Goal: Complete application form: Complete application form

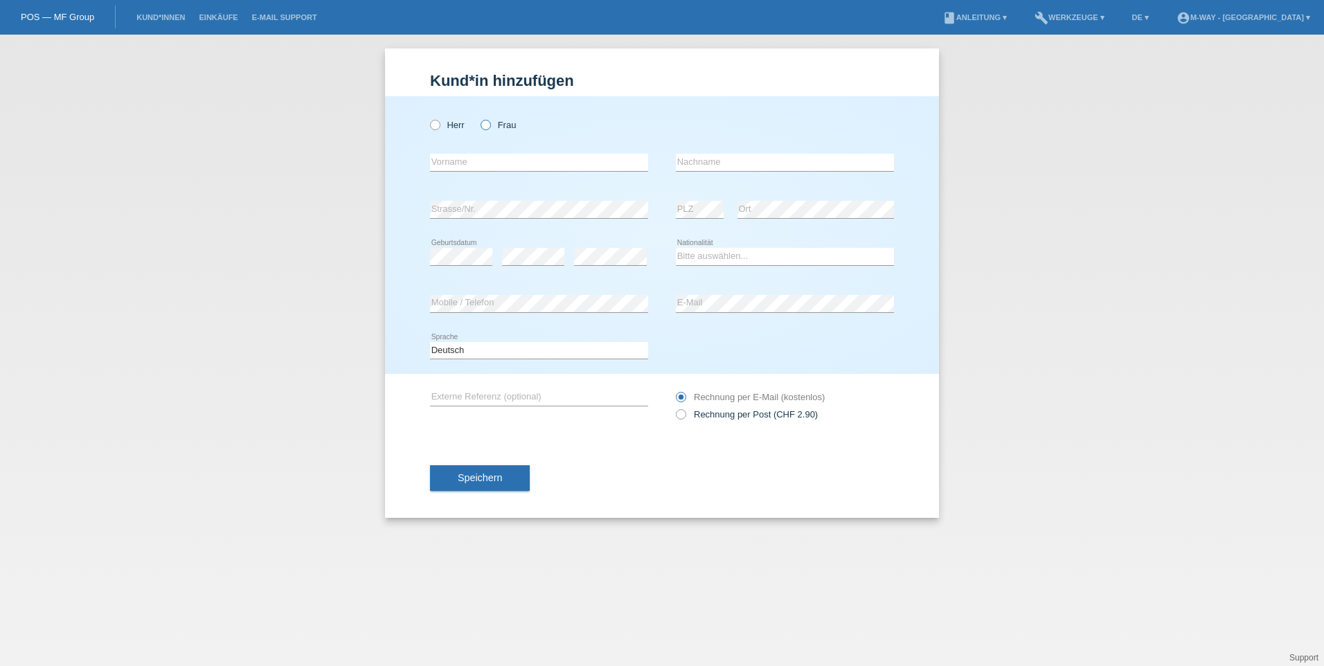
click at [478, 118] on icon at bounding box center [478, 118] width 0 height 0
click at [483, 120] on input "Frau" at bounding box center [484, 124] width 9 height 9
radio input "true"
click at [478, 159] on input "text" at bounding box center [539, 162] width 218 height 17
type input "Fatima"
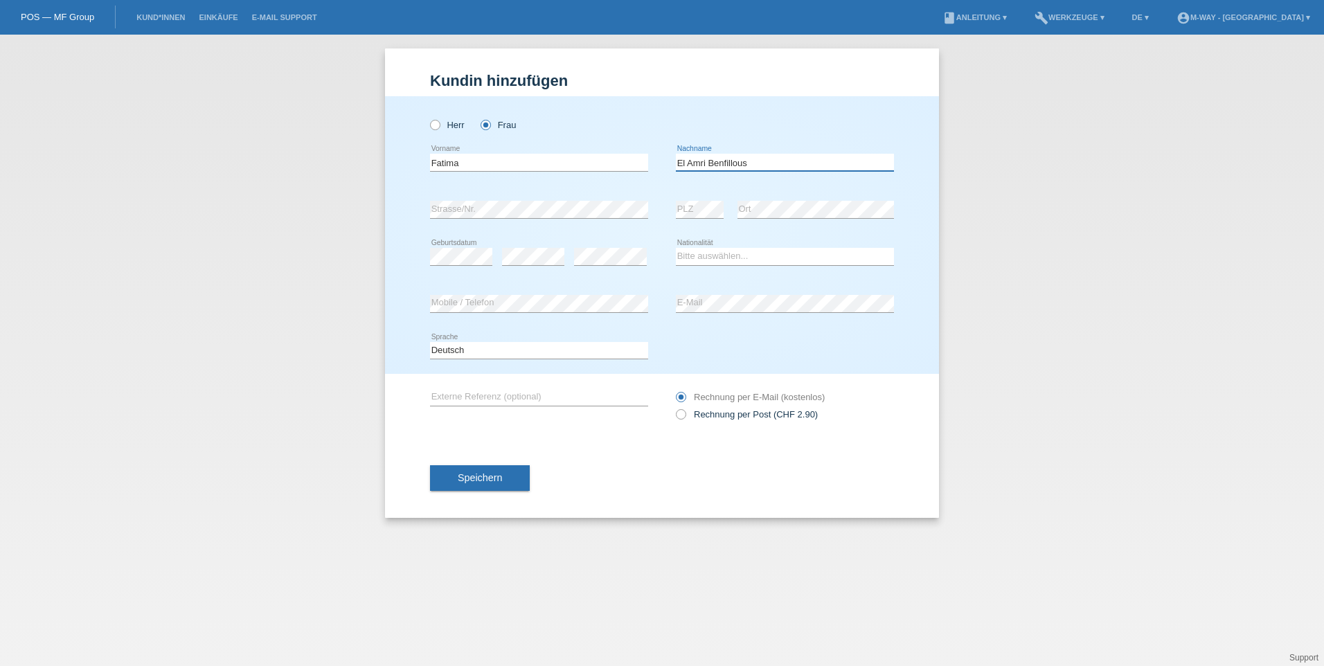
type input "El Amri Benfillous"
click at [785, 251] on select "Bitte auswählen... Schweiz Deutschland Liechtenstein Österreich ------------ Af…" at bounding box center [785, 256] width 218 height 17
click at [709, 262] on select "Bitte auswählen... Schweiz Deutschland Liechtenstein Österreich ------------ Af…" at bounding box center [785, 256] width 218 height 17
select select "ES"
click at [676, 248] on select "Bitte auswählen... Schweiz Deutschland Liechtenstein Österreich ------------ Af…" at bounding box center [785, 256] width 218 height 17
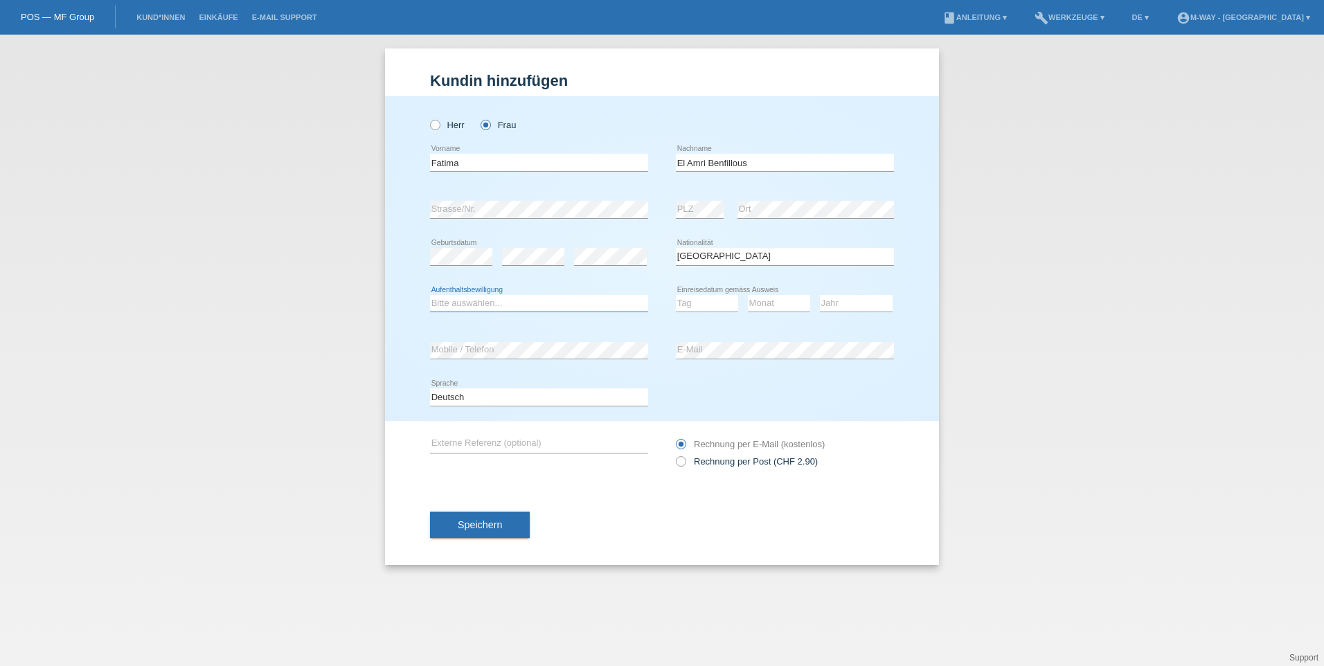
drag, startPoint x: 446, startPoint y: 299, endPoint x: 447, endPoint y: 307, distance: 7.6
click at [446, 299] on select "Bitte auswählen... C B B - Flüchtlingsstatus Andere" at bounding box center [539, 303] width 218 height 17
select select "B"
click at [430, 295] on select "Bitte auswählen... C B B - Flüchtlingsstatus Andere" at bounding box center [539, 303] width 218 height 17
click at [719, 304] on select "Tag 01 02 03 04 05 06 07 08 09 10 11" at bounding box center [707, 303] width 62 height 17
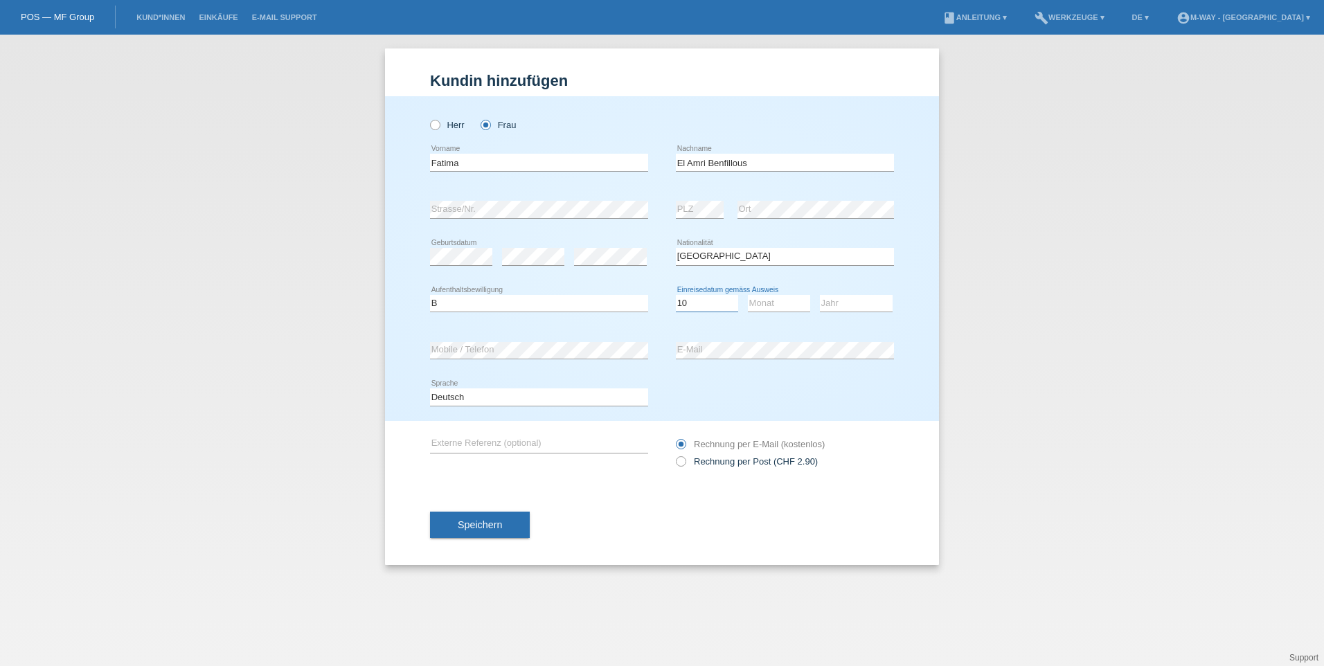
click at [676, 295] on select "Tag 01 02 03 04 05 06 07 08 09 10 11" at bounding box center [707, 303] width 62 height 17
click at [698, 300] on select "Tag 01 02 03 04 05 06 07 08 09 10 11" at bounding box center [707, 303] width 62 height 17
select select "11"
click at [676, 295] on select "Tag 01 02 03 04 05 06 07 08 09 10 11" at bounding box center [707, 303] width 62 height 17
click at [775, 303] on select "Monat 01 02 03 04 05 06 07 08 09 10 11" at bounding box center [779, 303] width 62 height 17
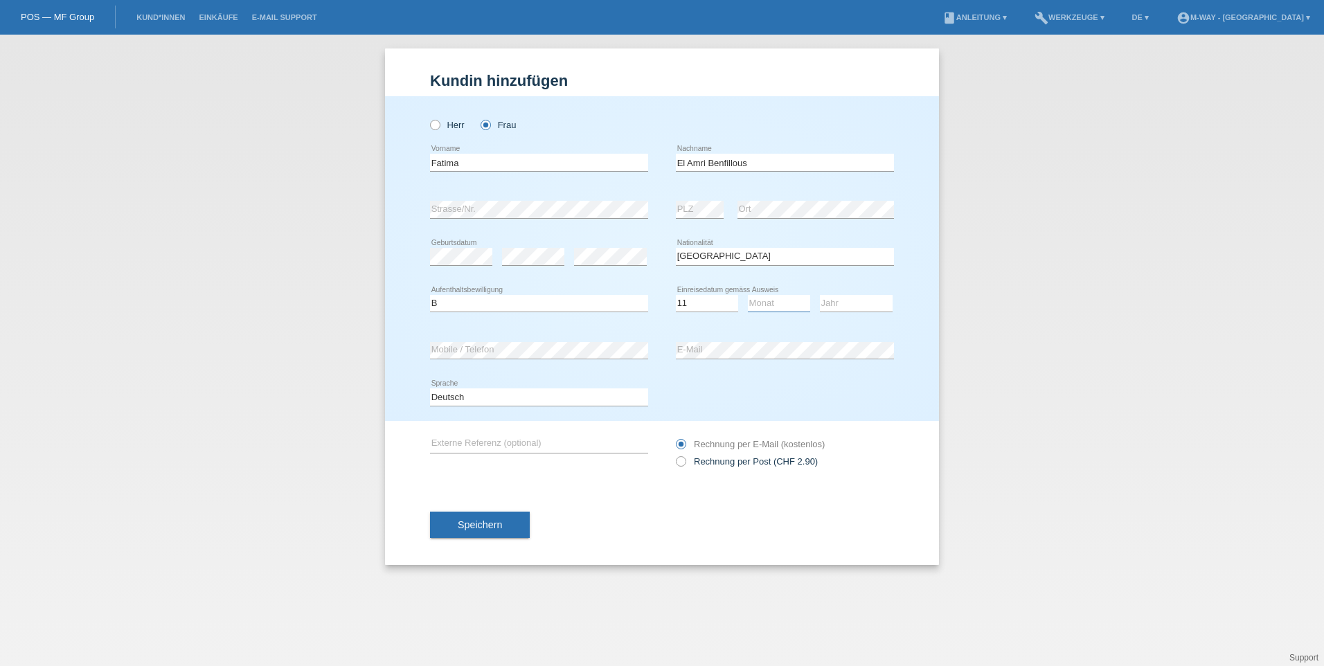
select select "04"
click at [748, 295] on select "Monat 01 02 03 04 05 06 07 08 09 10 11" at bounding box center [779, 303] width 62 height 17
click at [832, 299] on select "Jahr 2025 2024 2023 2022 2021 2020 2019 2018 2017 2016 2015 2014 2013 2012 2011…" at bounding box center [856, 303] width 73 height 17
select select "2022"
click at [820, 295] on select "Jahr 2025 2024 2023 2022 2021 2020 2019 2018 2017 2016 2015 2014 2013 2012 2011…" at bounding box center [856, 303] width 73 height 17
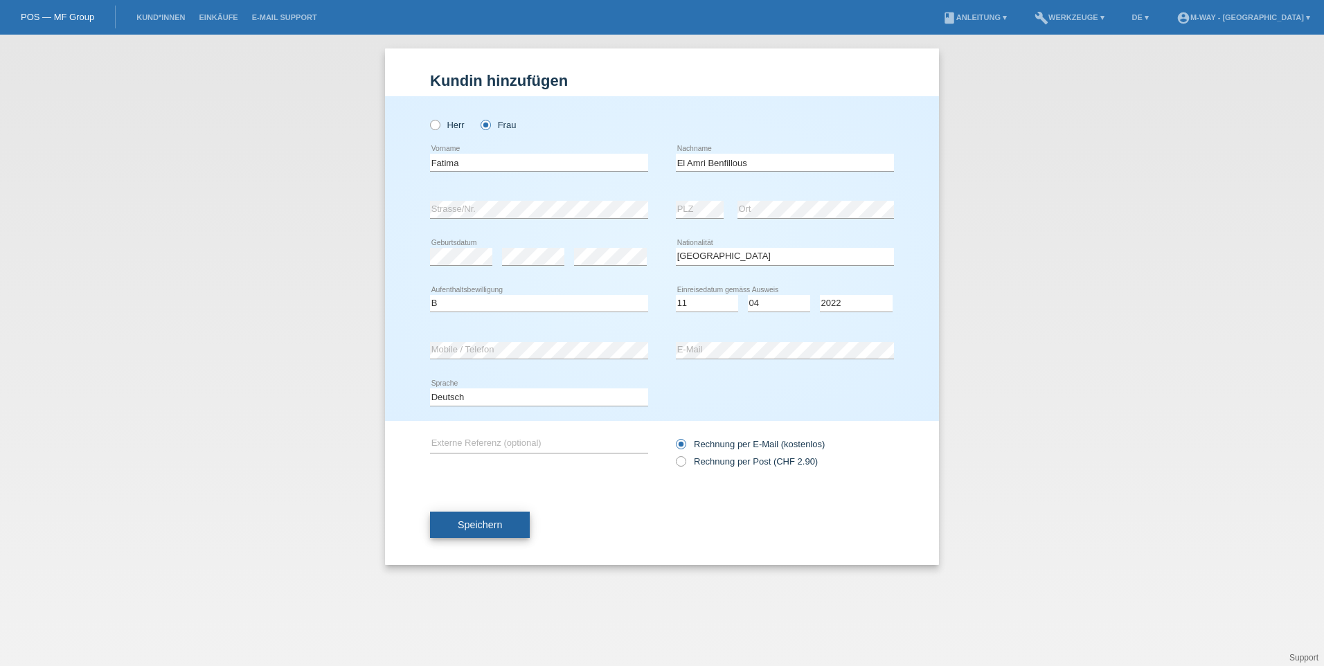
click at [487, 522] on span "Speichern" at bounding box center [480, 524] width 44 height 11
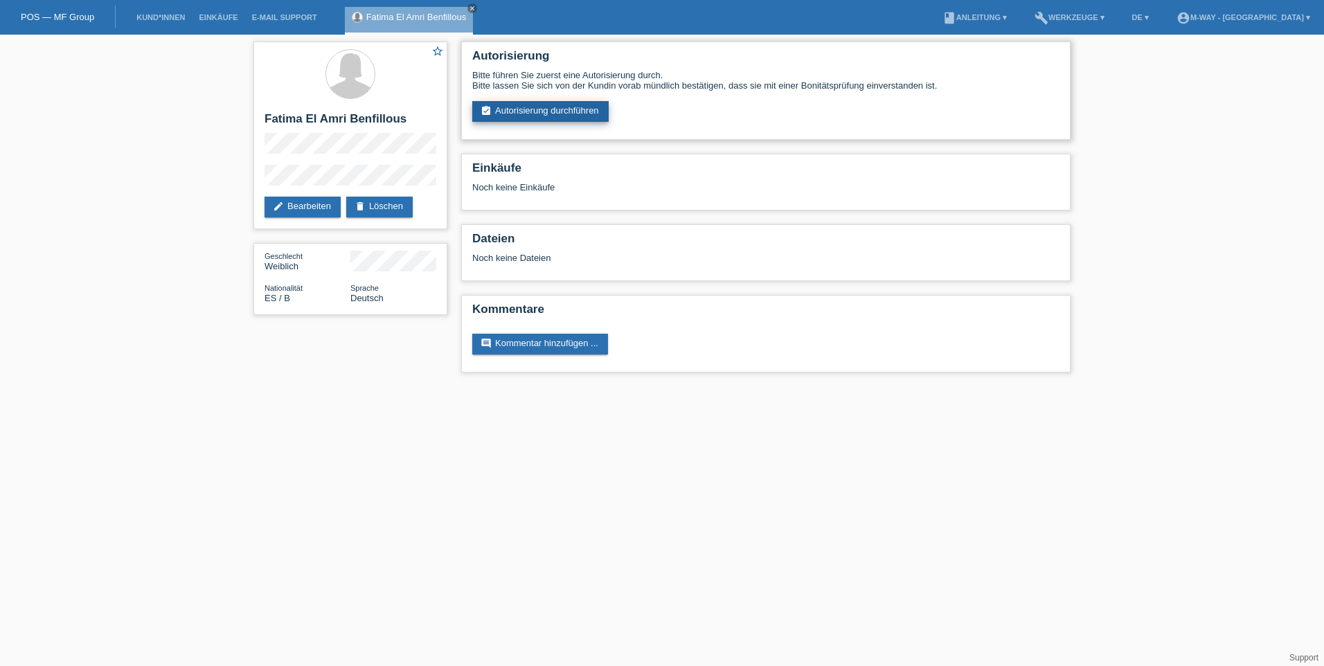
click at [568, 116] on link "assignment_turned_in Autorisierung durchführen" at bounding box center [540, 111] width 136 height 21
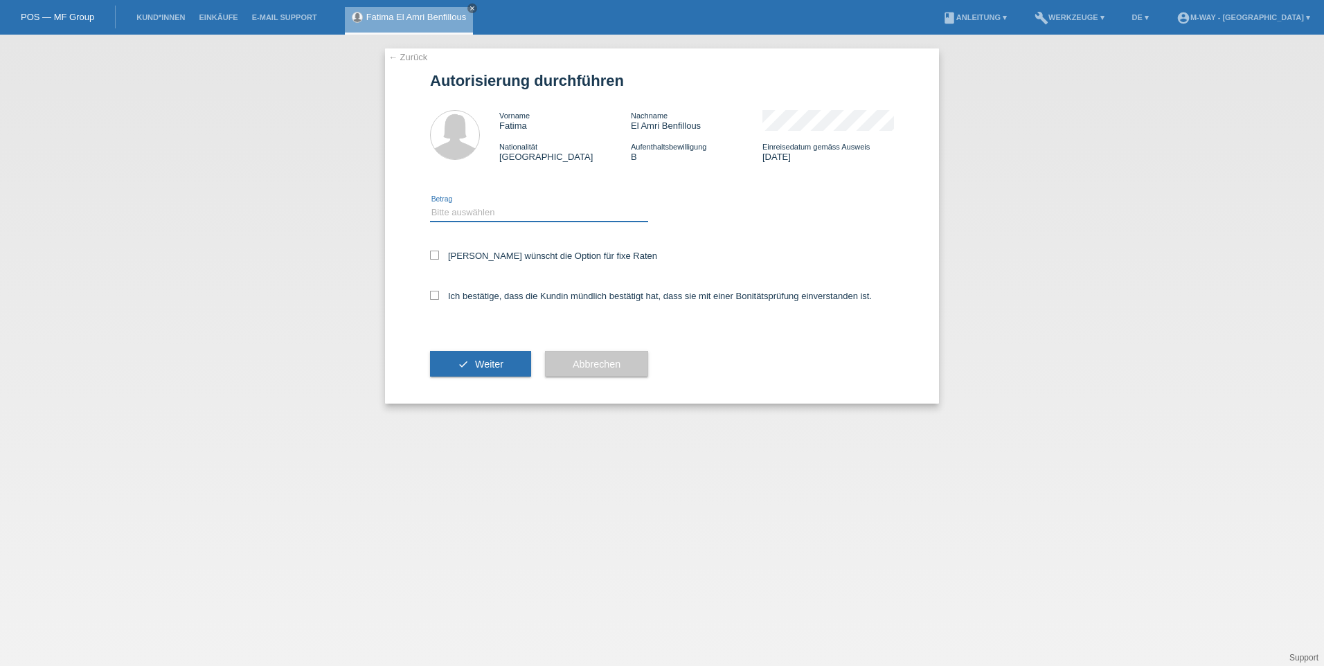
click at [498, 210] on select "Bitte auswählen CHF 1.00 - CHF 499.00 CHF 500.00 - CHF 1'999.00 CHF 2'000.00 - …" at bounding box center [539, 212] width 218 height 17
select select "3"
click at [430, 204] on select "Bitte auswählen CHF 1.00 - CHF 499.00 CHF 500.00 - CHF 1'999.00 CHF 2'000.00 - …" at bounding box center [539, 212] width 218 height 17
click at [460, 298] on label "Ich bestätige, dass die Kundin mündlich bestätigt hat, dass sie mit einer Bonit…" at bounding box center [651, 296] width 442 height 10
click at [439, 298] on input "Ich bestätige, dass die Kundin mündlich bestätigt hat, dass sie mit einer Bonit…" at bounding box center [434, 295] width 9 height 9
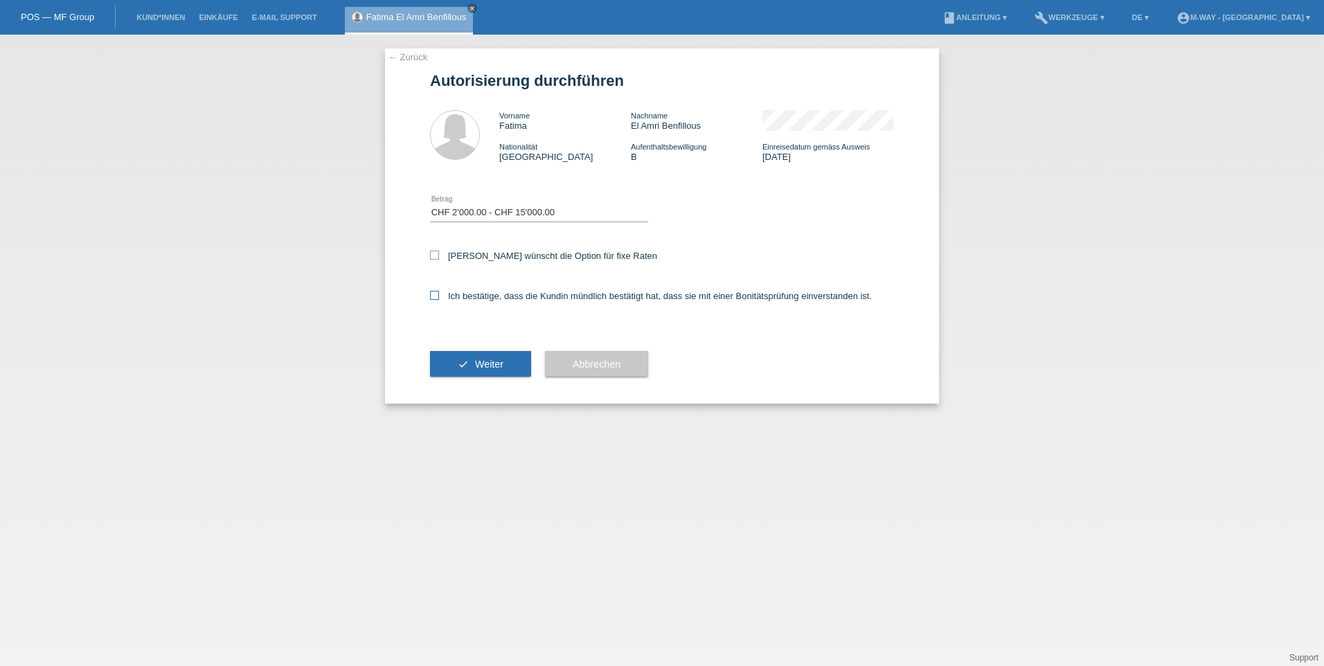
checkbox input "true"
click at [465, 258] on label "Kundin wünscht die Option für fixe Raten" at bounding box center [543, 256] width 227 height 10
click at [439, 258] on input "Kundin wünscht die Option für fixe Raten" at bounding box center [434, 255] width 9 height 9
checkbox input "true"
click at [472, 367] on button "check Weiter" at bounding box center [480, 364] width 101 height 26
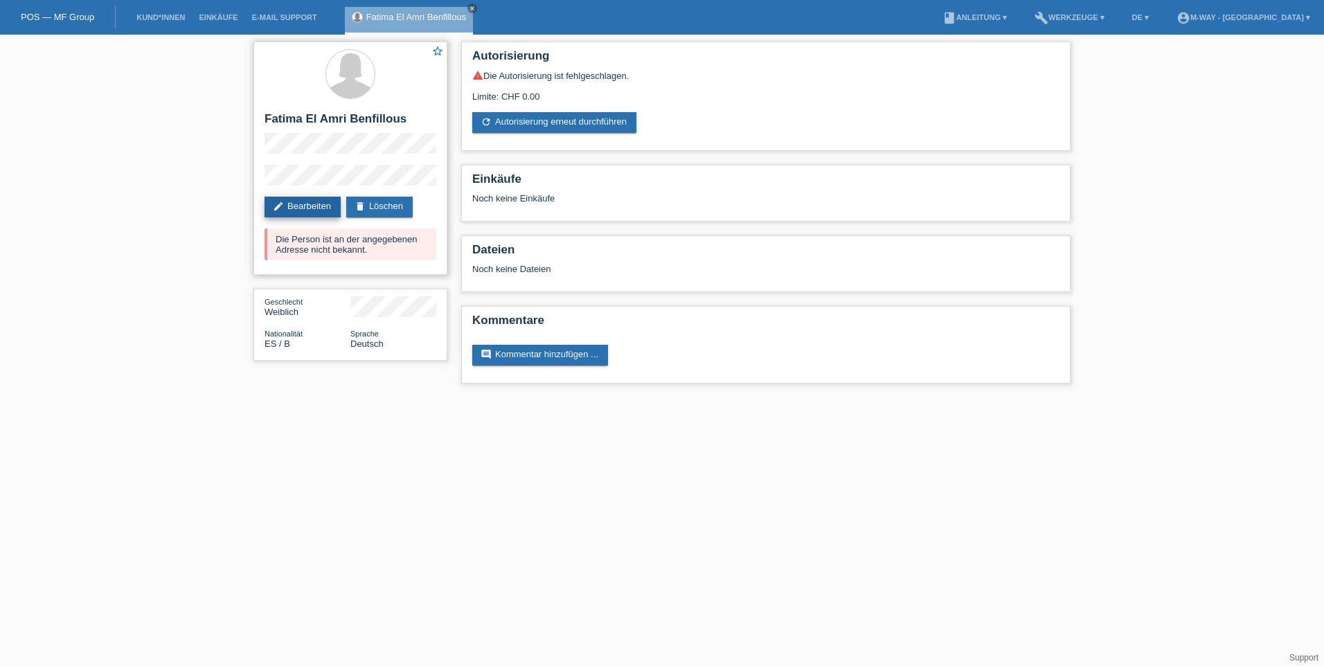
click at [311, 211] on link "edit Bearbeiten" at bounding box center [302, 207] width 76 height 21
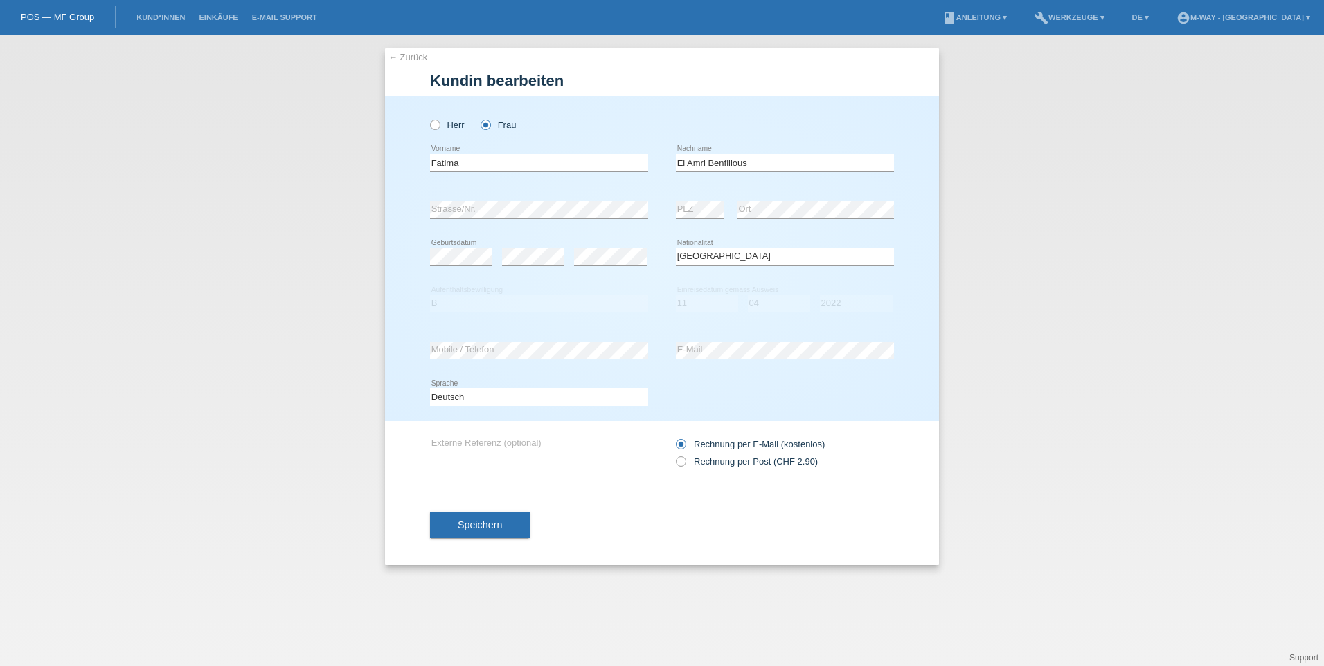
select select "ES"
select select "B"
select select "11"
select select "04"
select select "2022"
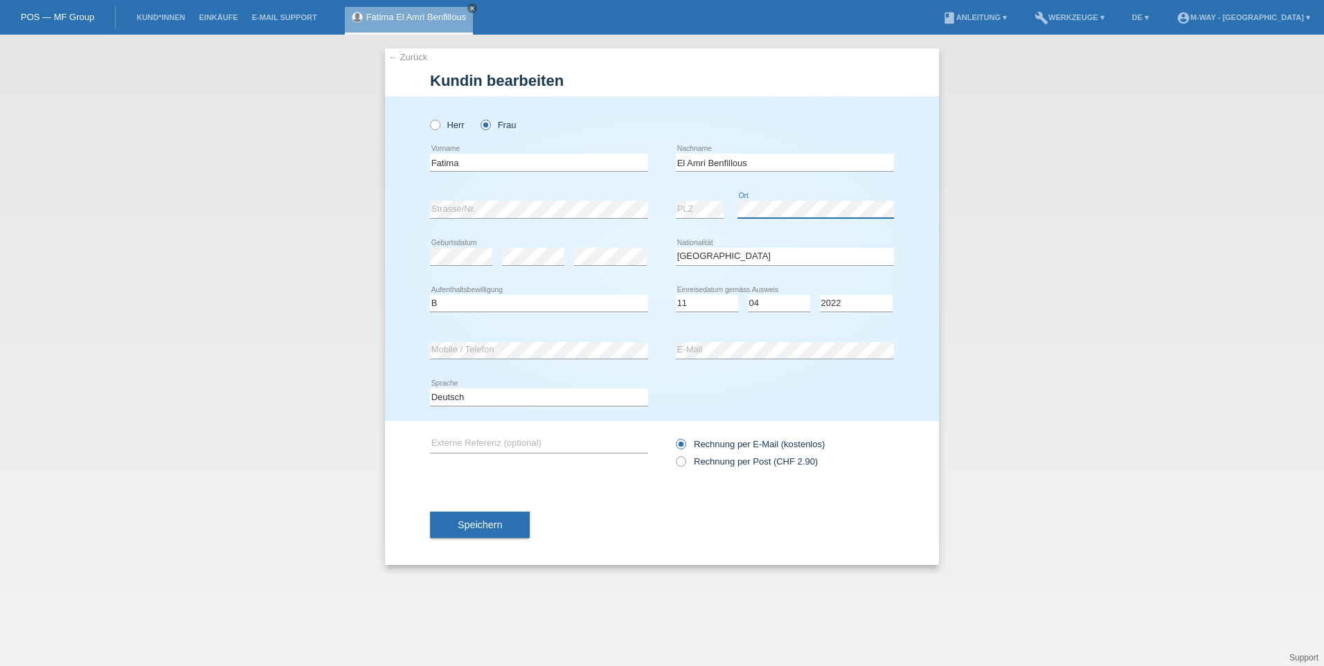
click at [645, 206] on div "error Strasse/Nr. error PLZ error Ort" at bounding box center [662, 209] width 464 height 47
click at [465, 530] on button "Speichern" at bounding box center [480, 525] width 100 height 26
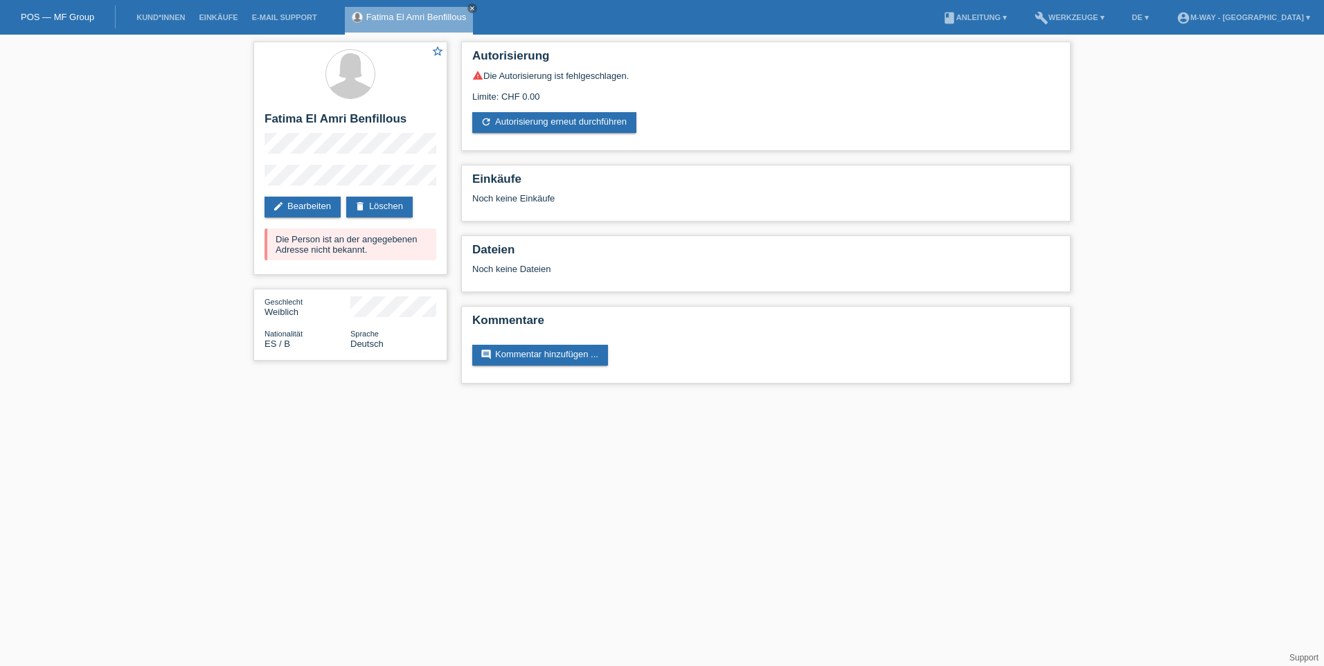
click at [54, 15] on link "POS — MF Group" at bounding box center [57, 17] width 73 height 10
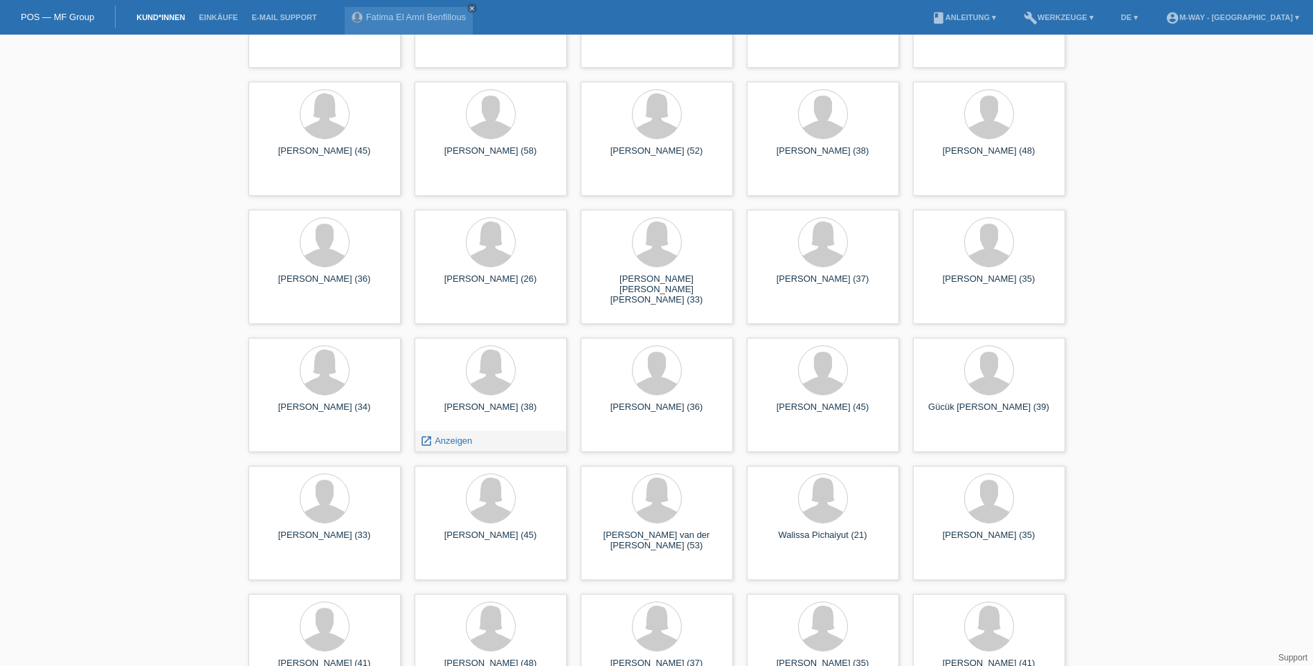
scroll to position [1454, 0]
